Goal: Navigation & Orientation: Find specific page/section

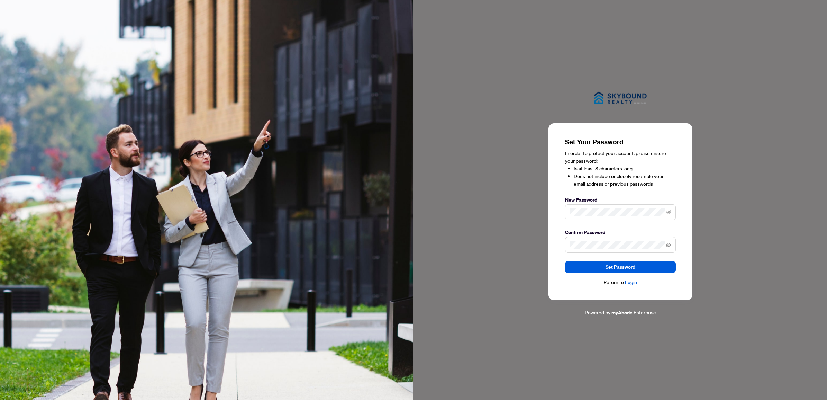
click at [610, 216] on span at bounding box center [620, 212] width 111 height 16
click at [614, 267] on span "Set Password" at bounding box center [621, 266] width 30 height 11
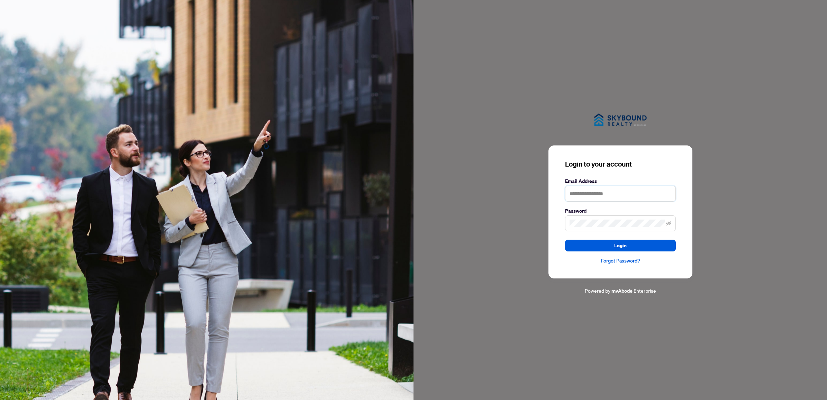
click at [604, 193] on input "text" at bounding box center [620, 194] width 111 height 16
type input "**********"
click at [565, 240] on button "Login" at bounding box center [620, 246] width 111 height 12
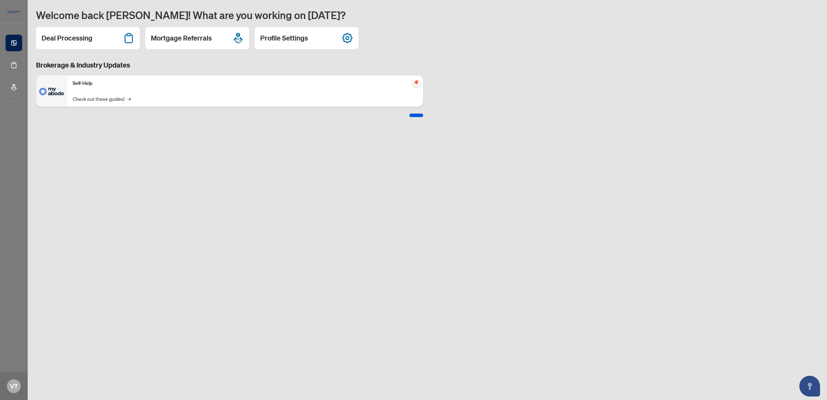
click at [191, 40] on h2 "Mortgage Referrals" at bounding box center [181, 38] width 61 height 10
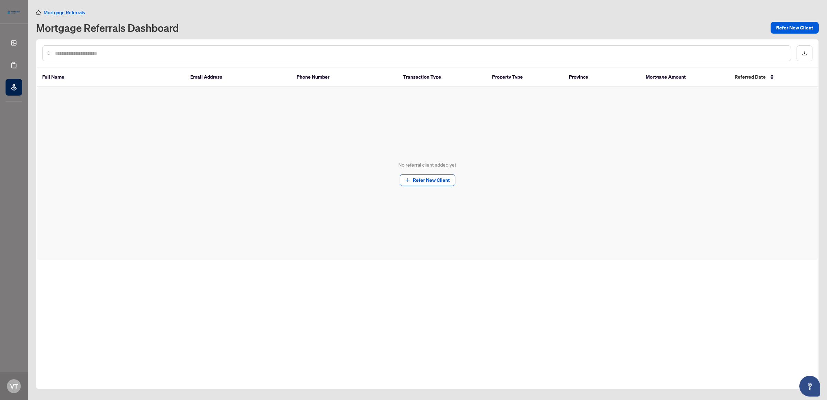
click at [51, 11] on span "Mortgage Referrals" at bounding box center [65, 12] width 42 height 6
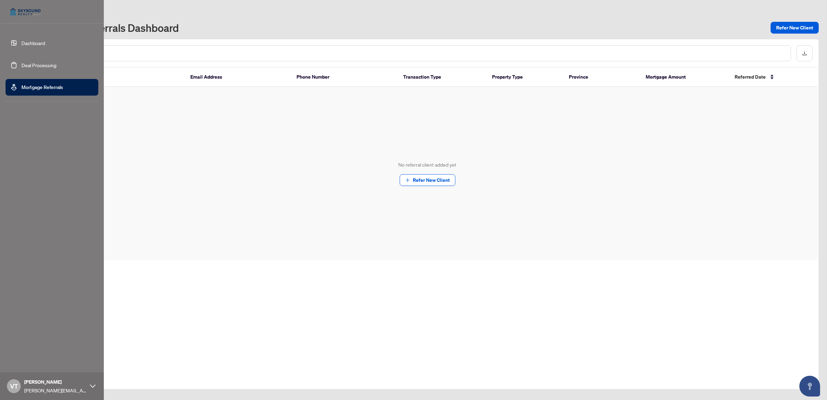
click at [25, 43] on link "Dashboard" at bounding box center [33, 43] width 24 height 6
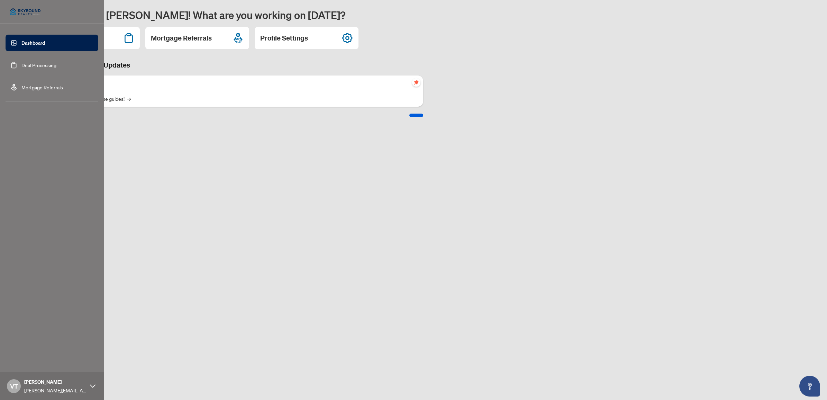
click at [36, 67] on link "Deal Processing" at bounding box center [38, 65] width 35 height 6
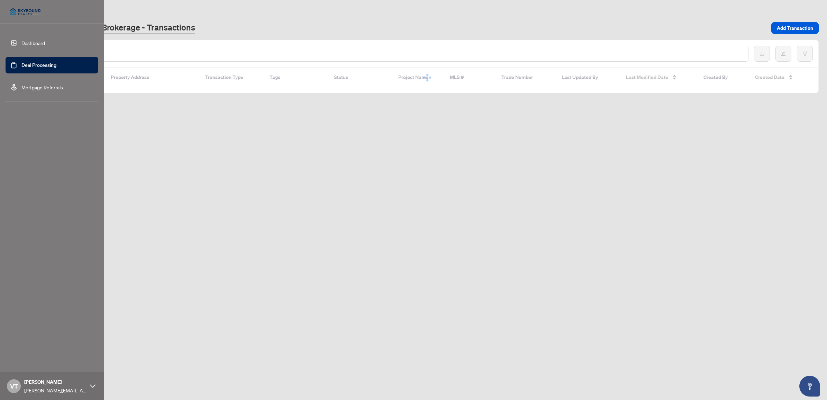
click at [41, 40] on link "Dashboard" at bounding box center [33, 43] width 24 height 6
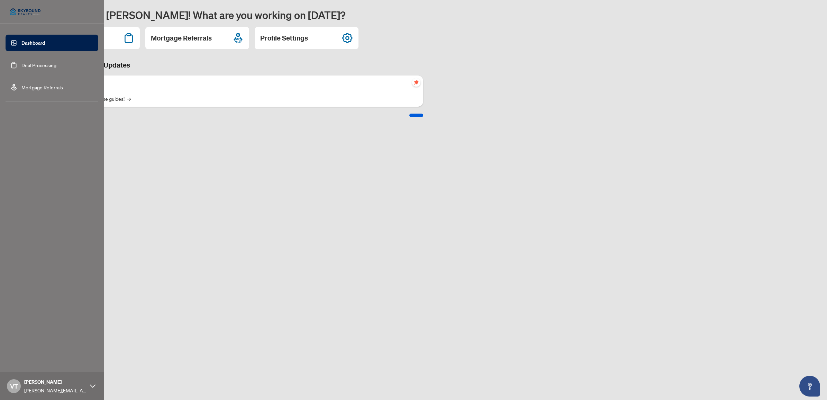
click at [28, 68] on link "Deal Processing" at bounding box center [38, 65] width 35 height 6
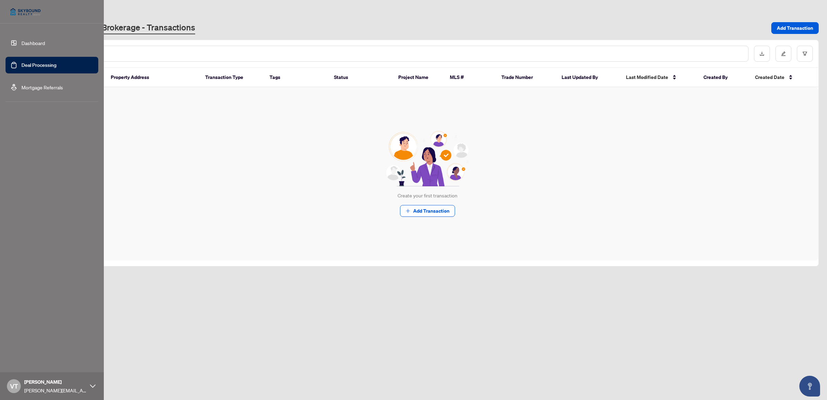
click at [25, 88] on link "Mortgage Referrals" at bounding box center [42, 87] width 42 height 6
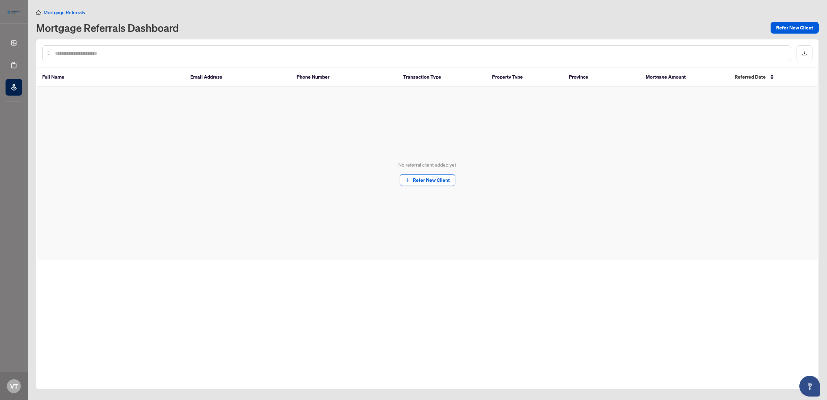
click at [329, 332] on div "Full Name Email Address Phone Number Transaction Type Property Type Province Mo…" at bounding box center [427, 214] width 783 height 350
click at [420, 182] on span "Refer New Client" at bounding box center [431, 179] width 37 height 11
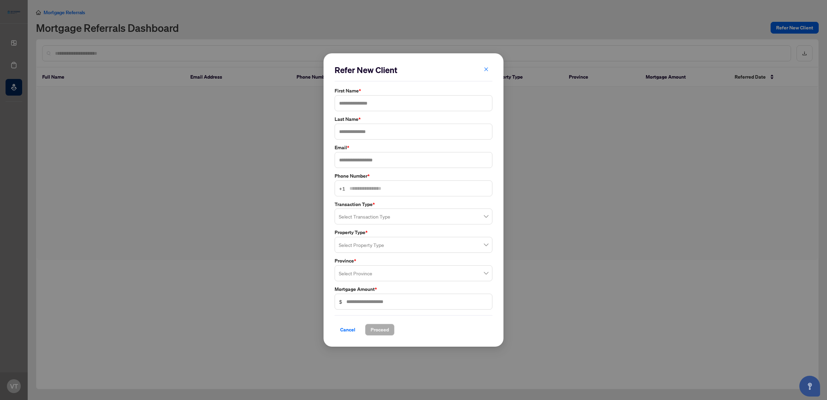
click at [486, 72] on span "button" at bounding box center [486, 69] width 5 height 11
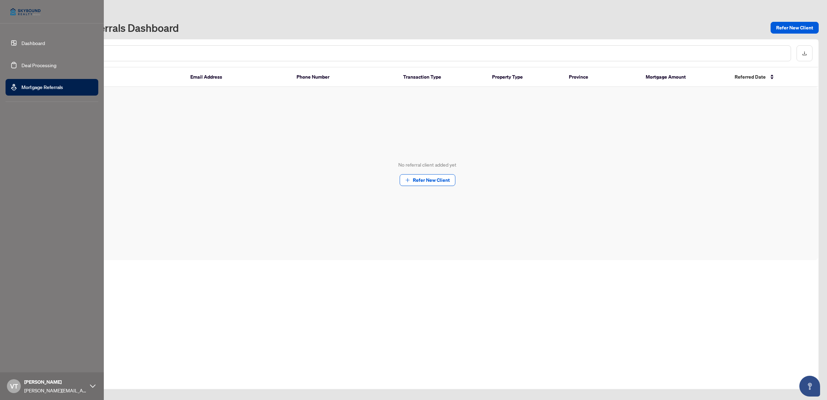
click at [21, 40] on link "Dashboard" at bounding box center [33, 43] width 24 height 6
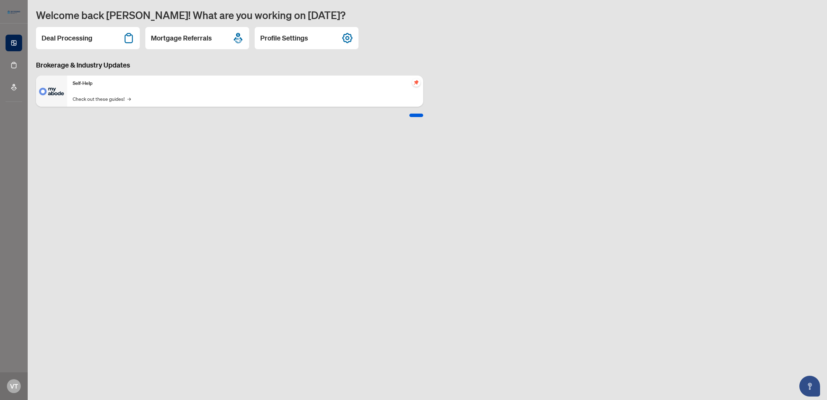
click at [298, 161] on main "Welcome back [PERSON_NAME]! What are you working on [DATE]? Deal Processing Mor…" at bounding box center [428, 200] width 800 height 400
click at [290, 40] on h2 "Profile Settings" at bounding box center [284, 38] width 48 height 10
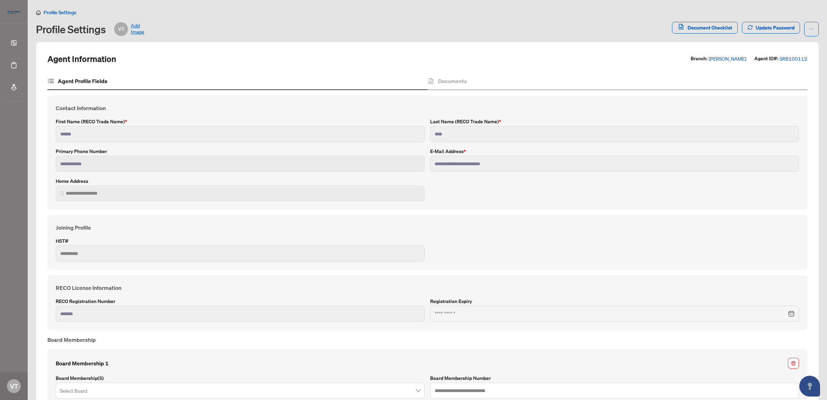
click at [69, 29] on div "Profile Settings VT Add Image" at bounding box center [90, 29] width 108 height 14
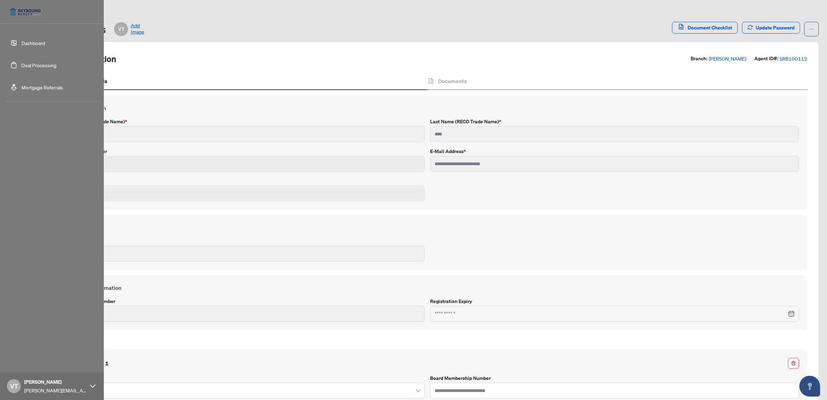
click at [38, 41] on link "Dashboard" at bounding box center [33, 43] width 24 height 6
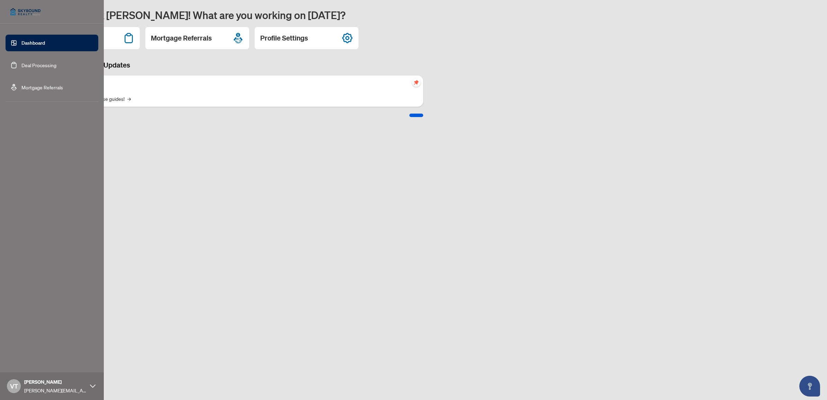
click at [51, 90] on link "Mortgage Referrals" at bounding box center [42, 87] width 42 height 6
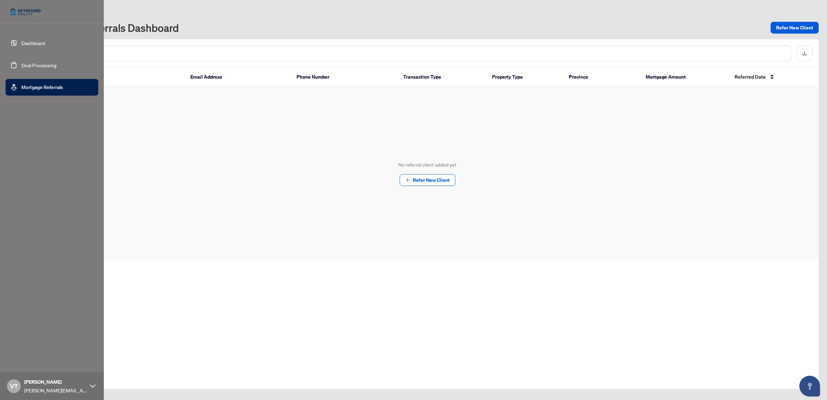
click at [51, 87] on link "Mortgage Referrals" at bounding box center [42, 87] width 42 height 6
click at [43, 42] on link "Dashboard" at bounding box center [33, 43] width 24 height 6
